Goal: Information Seeking & Learning: Learn about a topic

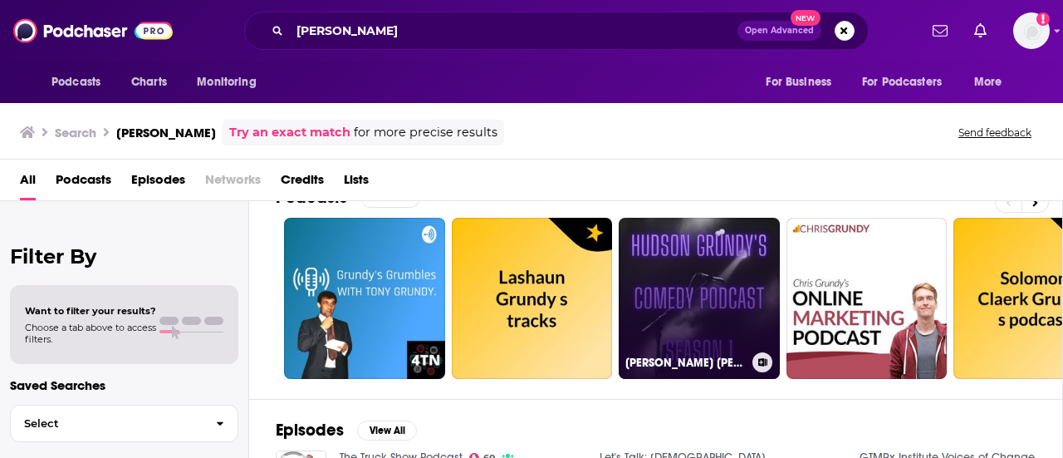
scroll to position [18, 0]
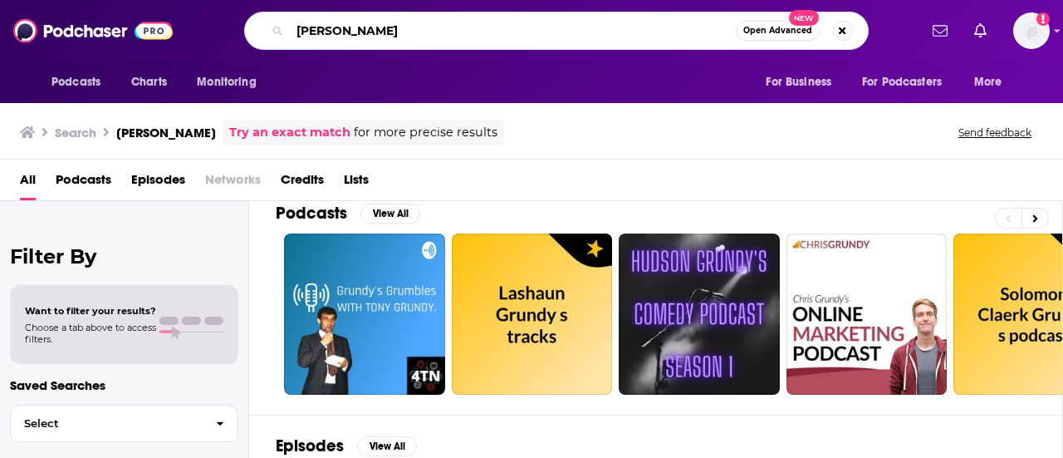
click at [521, 37] on input "[PERSON_NAME]" at bounding box center [513, 30] width 446 height 27
type input "grundy"
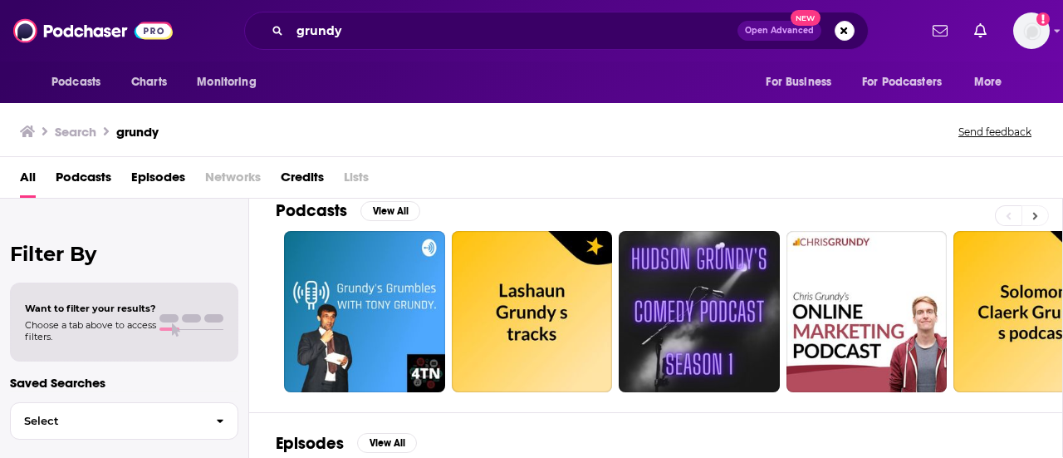
click at [1043, 213] on button at bounding box center [1034, 215] width 27 height 21
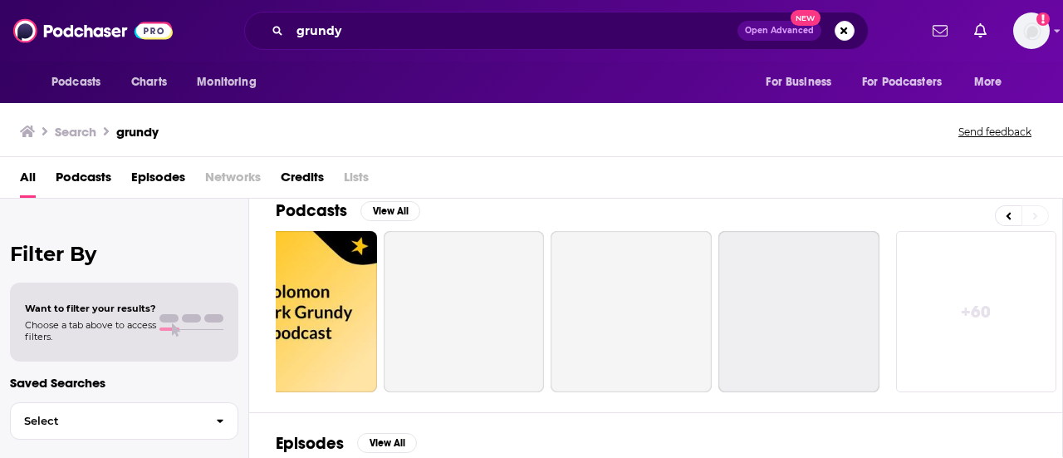
scroll to position [0, 737]
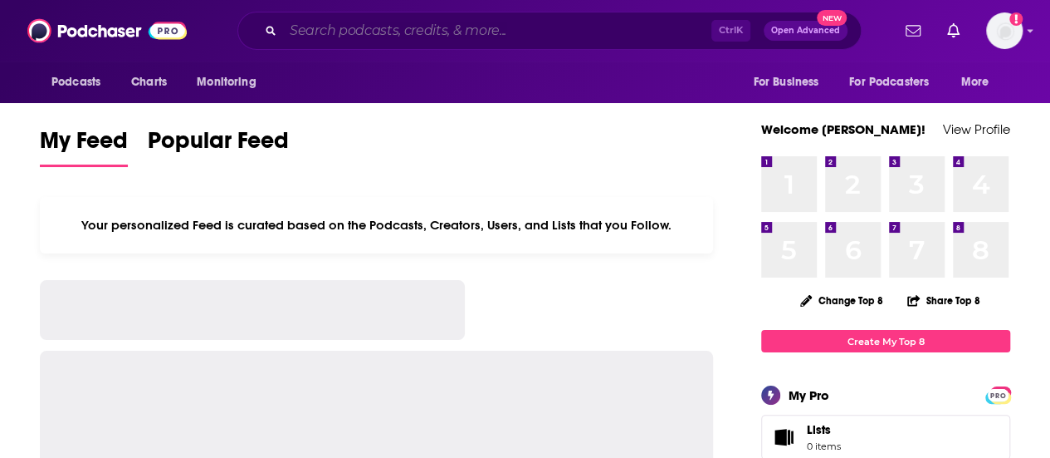
click at [391, 37] on input "Search podcasts, credits, & more..." at bounding box center [497, 30] width 428 height 27
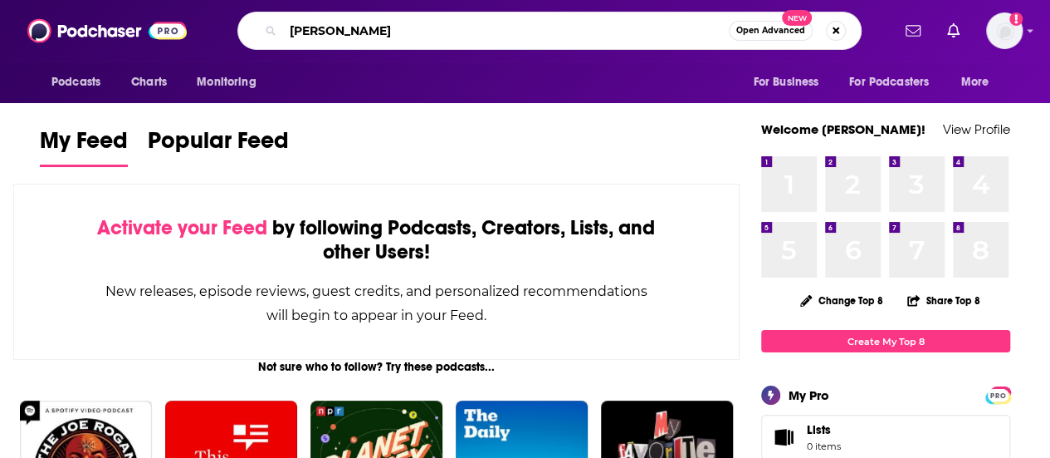
type input "[PERSON_NAME]"
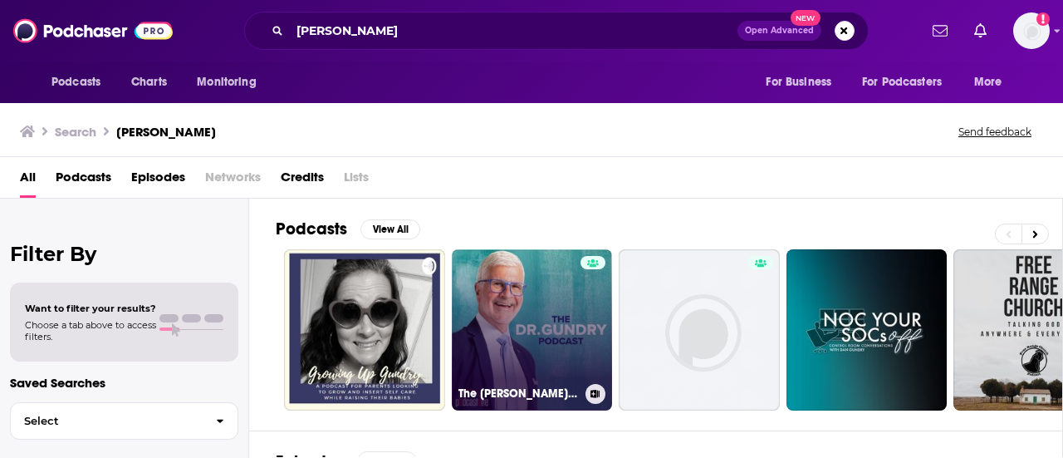
click at [541, 309] on link "The [PERSON_NAME] Podcast" at bounding box center [532, 329] width 161 height 161
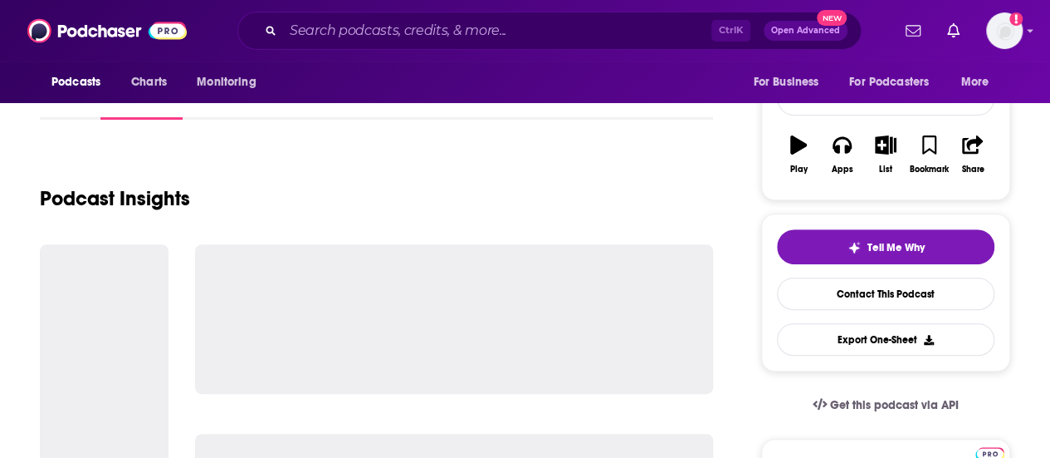
scroll to position [236, 0]
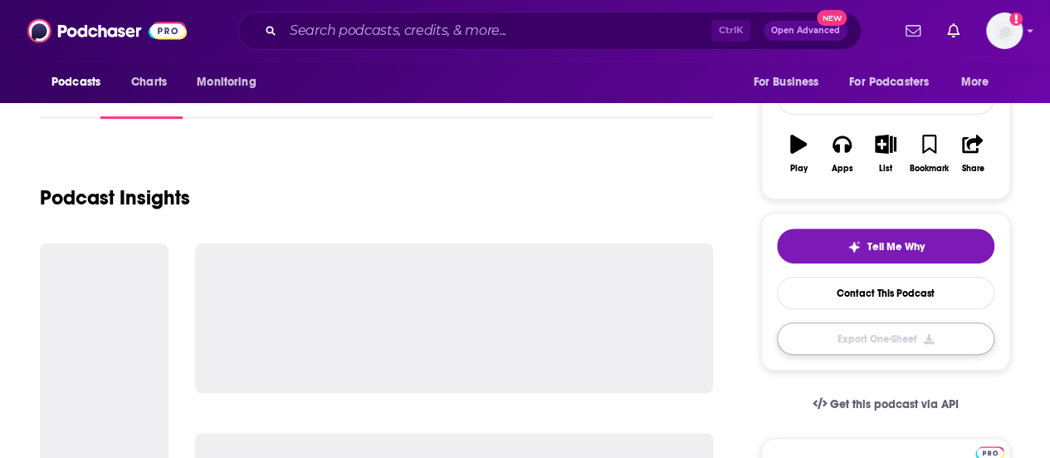
click at [933, 327] on button "Export One-Sheet" at bounding box center [886, 338] width 218 height 32
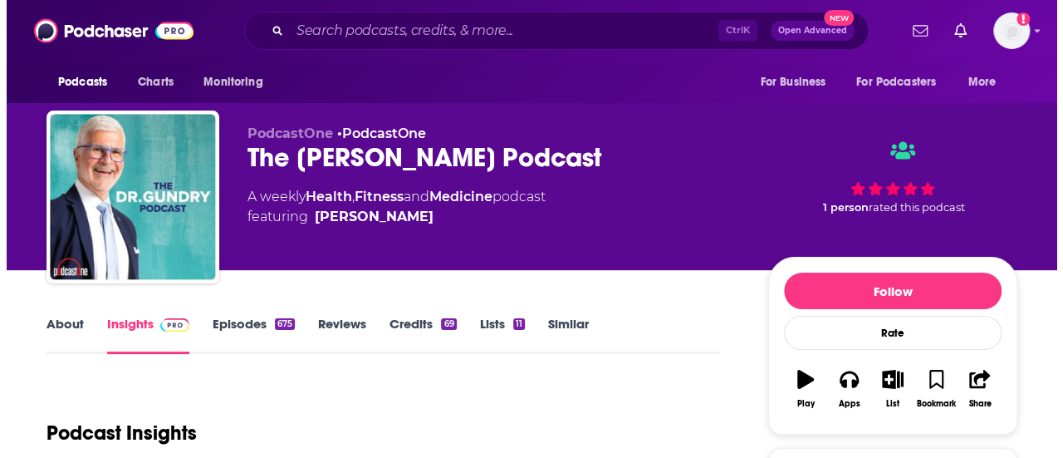
scroll to position [0, 0]
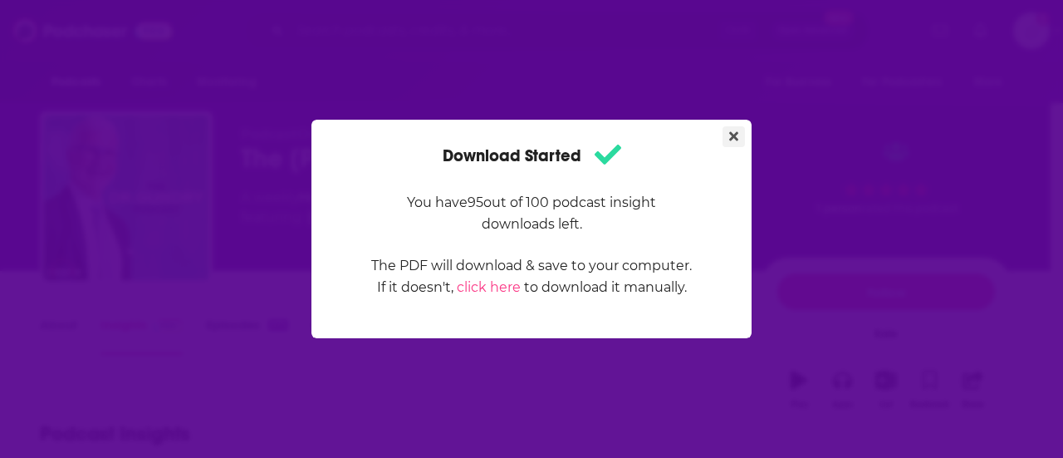
click at [726, 137] on button "Close" at bounding box center [733, 136] width 22 height 21
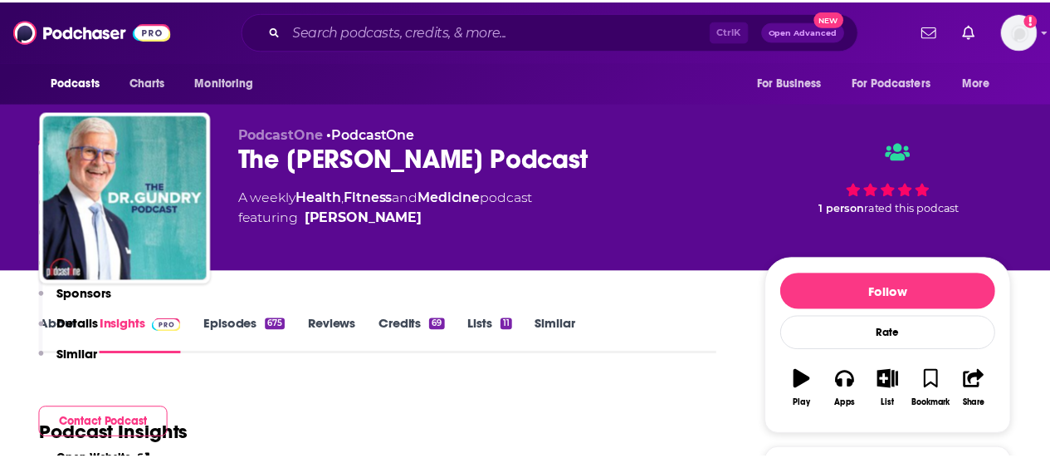
scroll to position [343, 0]
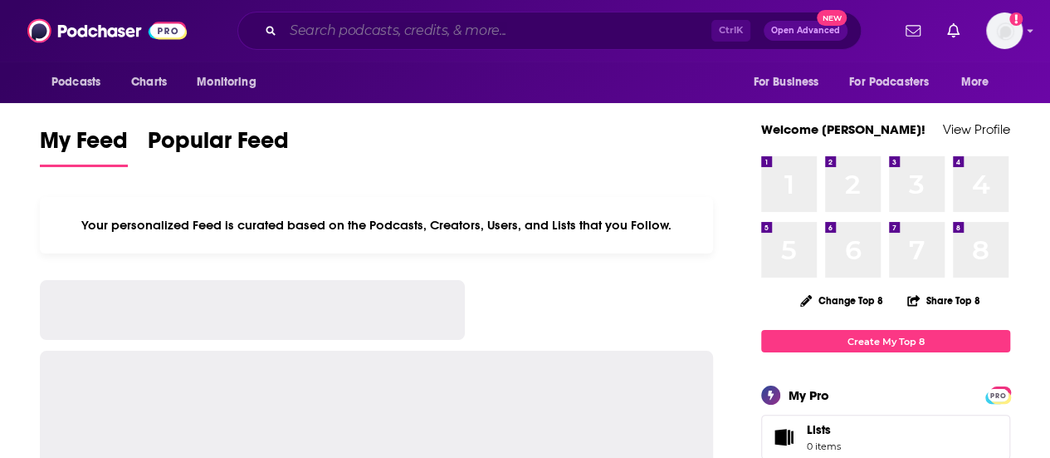
click at [521, 27] on input "Search podcasts, credits, & more..." at bounding box center [497, 30] width 428 height 27
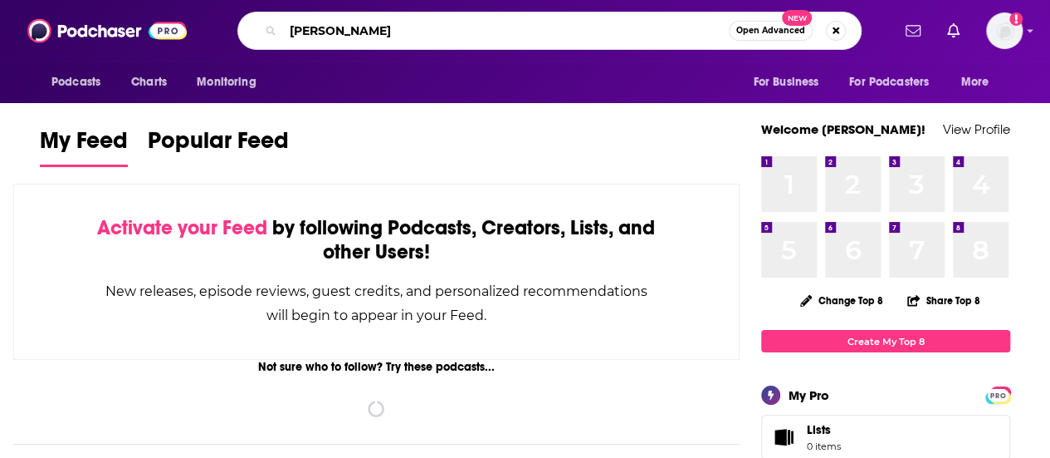
type input "[PERSON_NAME]"
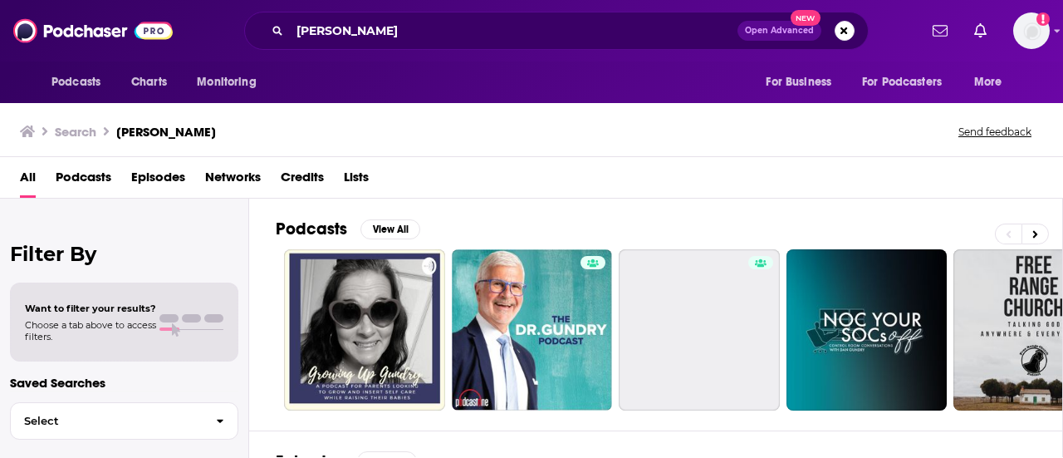
click at [551, 90] on div "Podcasts Charts Monitoring For Business For Podcasters More" at bounding box center [531, 82] width 1063 height 42
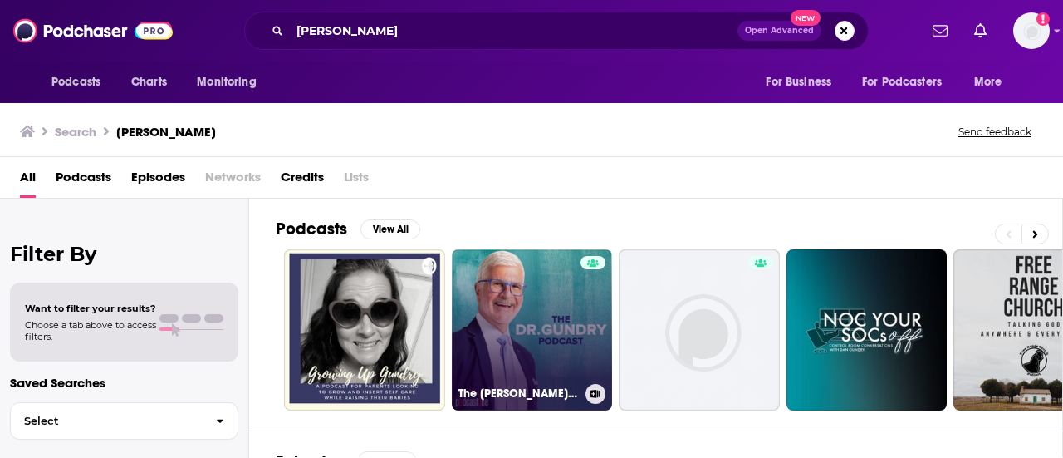
click at [547, 315] on link "The [PERSON_NAME] Podcast" at bounding box center [532, 329] width 161 height 161
